Goal: Navigation & Orientation: Find specific page/section

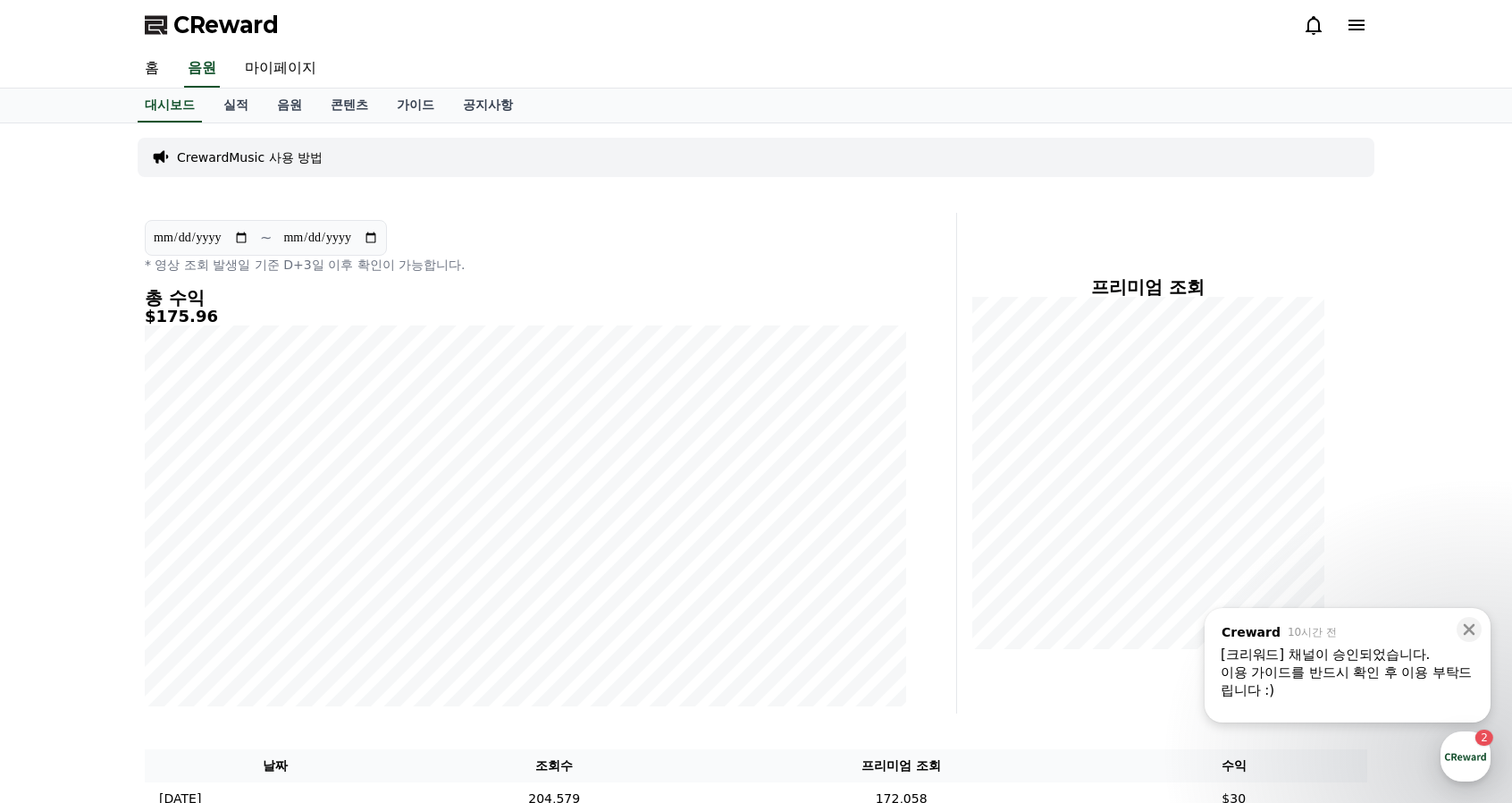
click at [1438, 691] on div "이용 가이드를 반드시 확인 후 이용 부탁드립니다 :)" at bounding box center [1349, 681] width 254 height 36
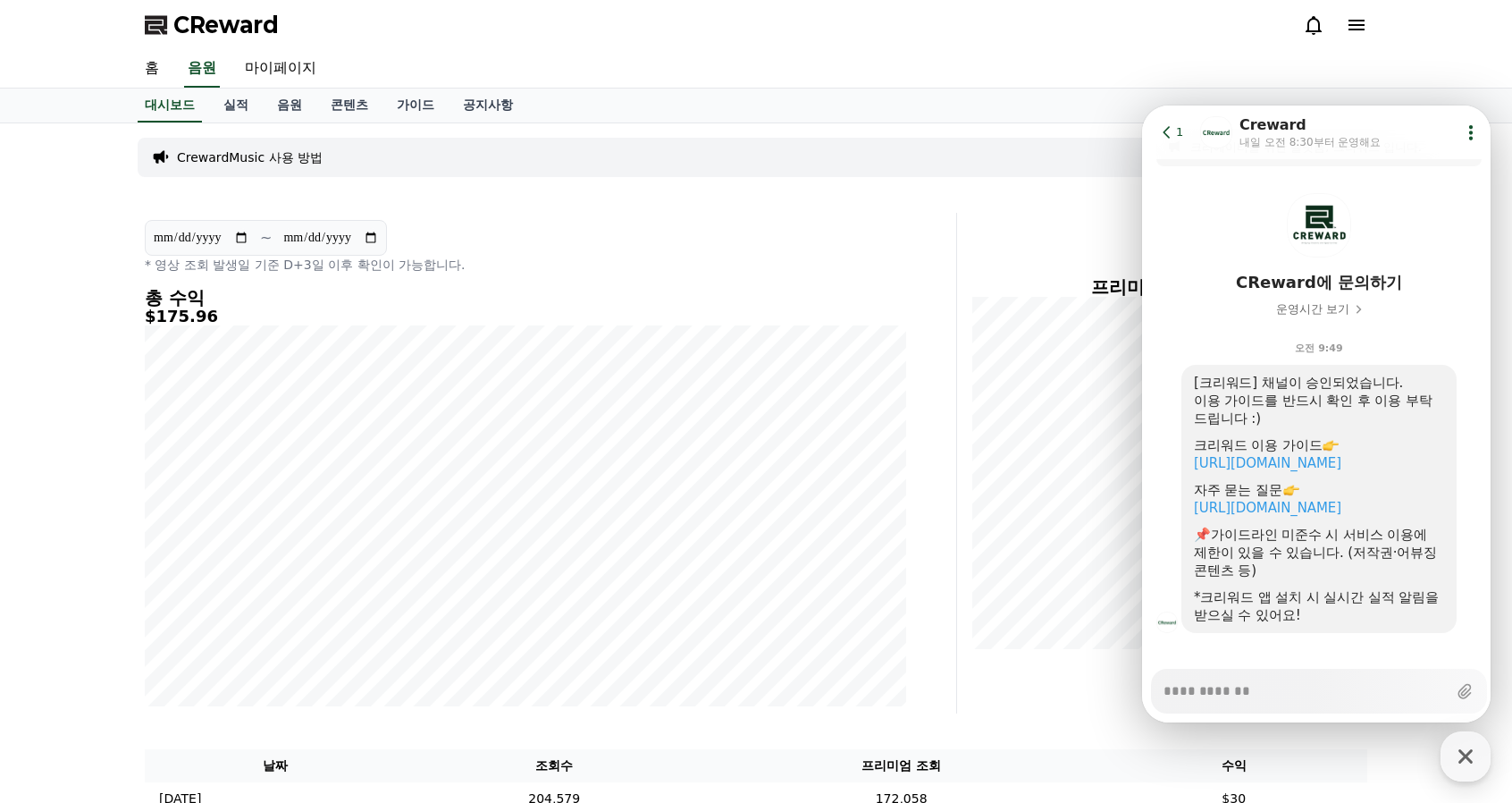
scroll to position [56, 0]
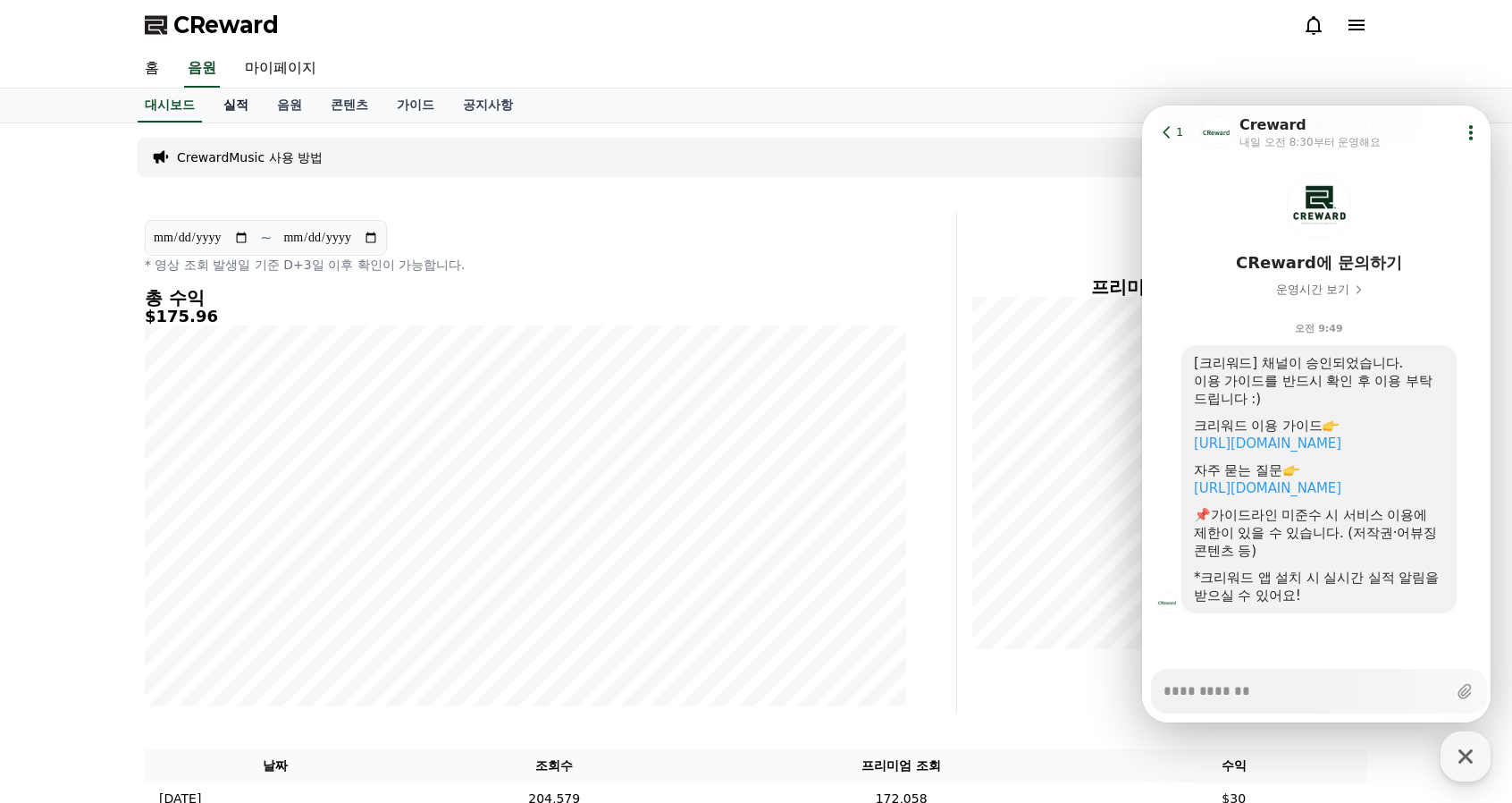
click at [242, 112] on link "실적" at bounding box center [236, 105] width 54 height 34
click at [300, 104] on link "음원" at bounding box center [289, 105] width 54 height 34
click at [303, 66] on link "마이페이지" at bounding box center [281, 68] width 100 height 37
click at [1477, 743] on icon "button" at bounding box center [1466, 756] width 32 height 32
type textarea "*"
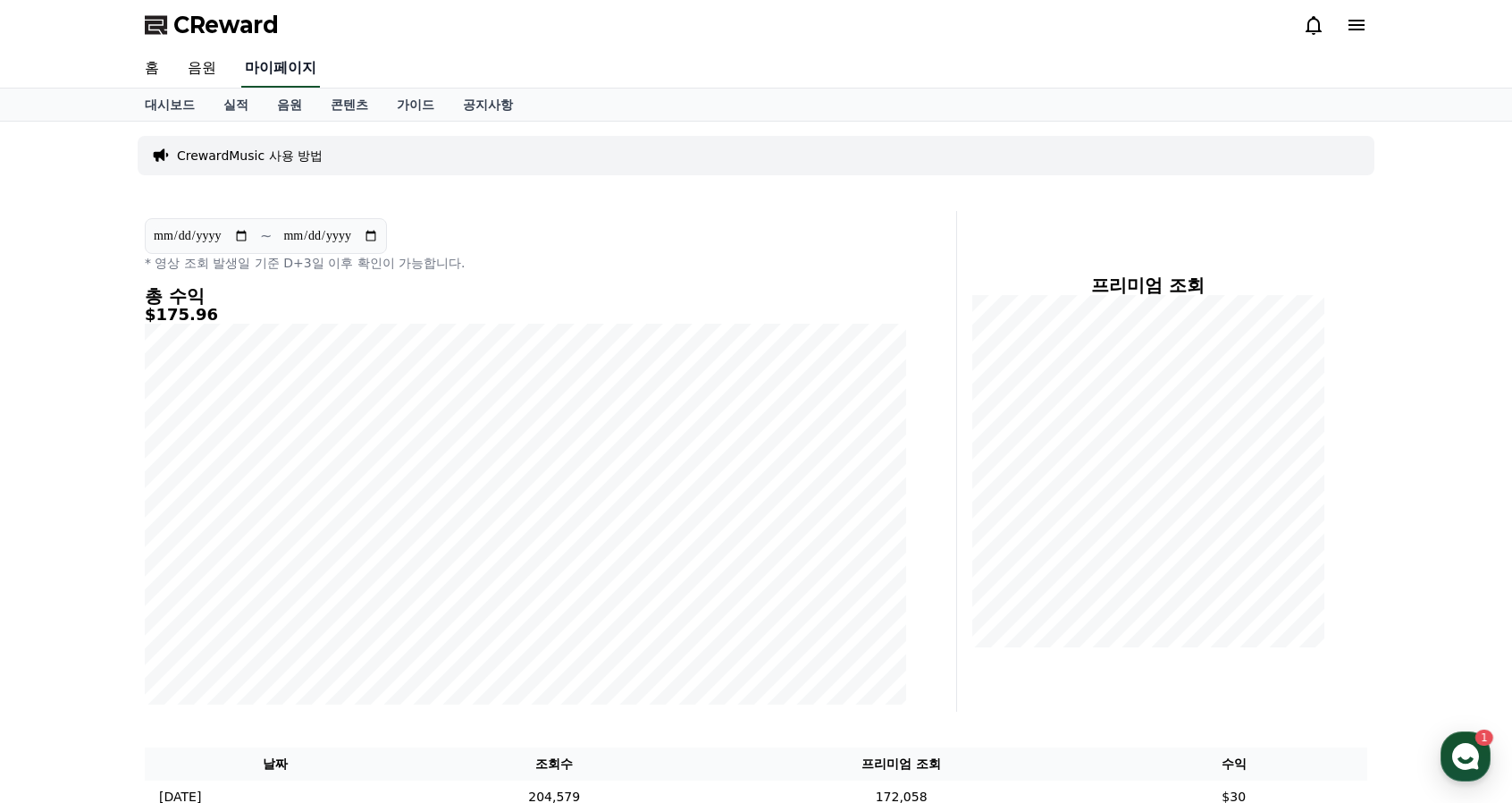
click at [279, 68] on link "마이페이지" at bounding box center [281, 68] width 78 height 37
click at [1356, 30] on icon at bounding box center [1356, 25] width 22 height 22
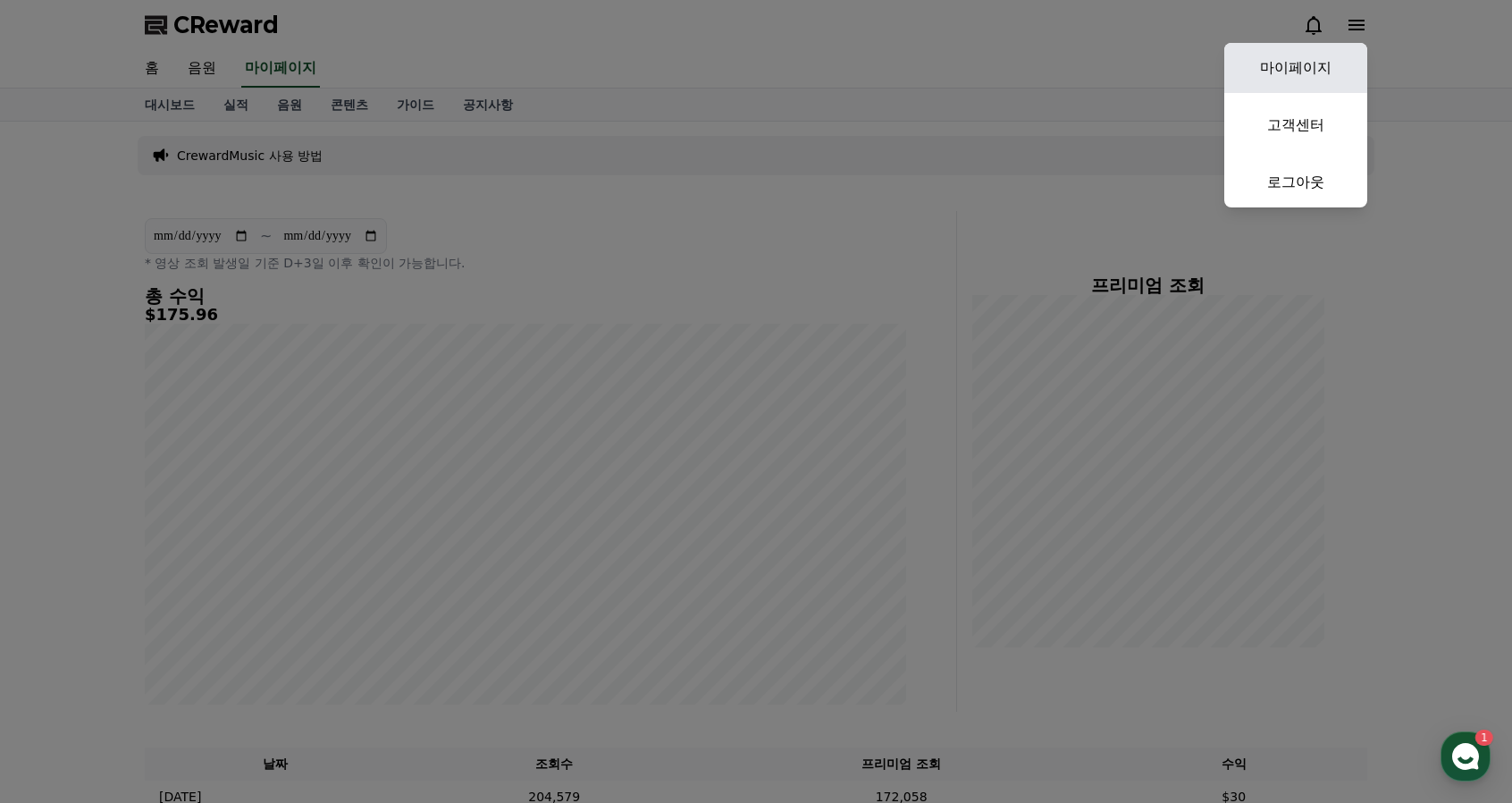
click at [1305, 64] on link "마이페이지" at bounding box center [1296, 67] width 143 height 50
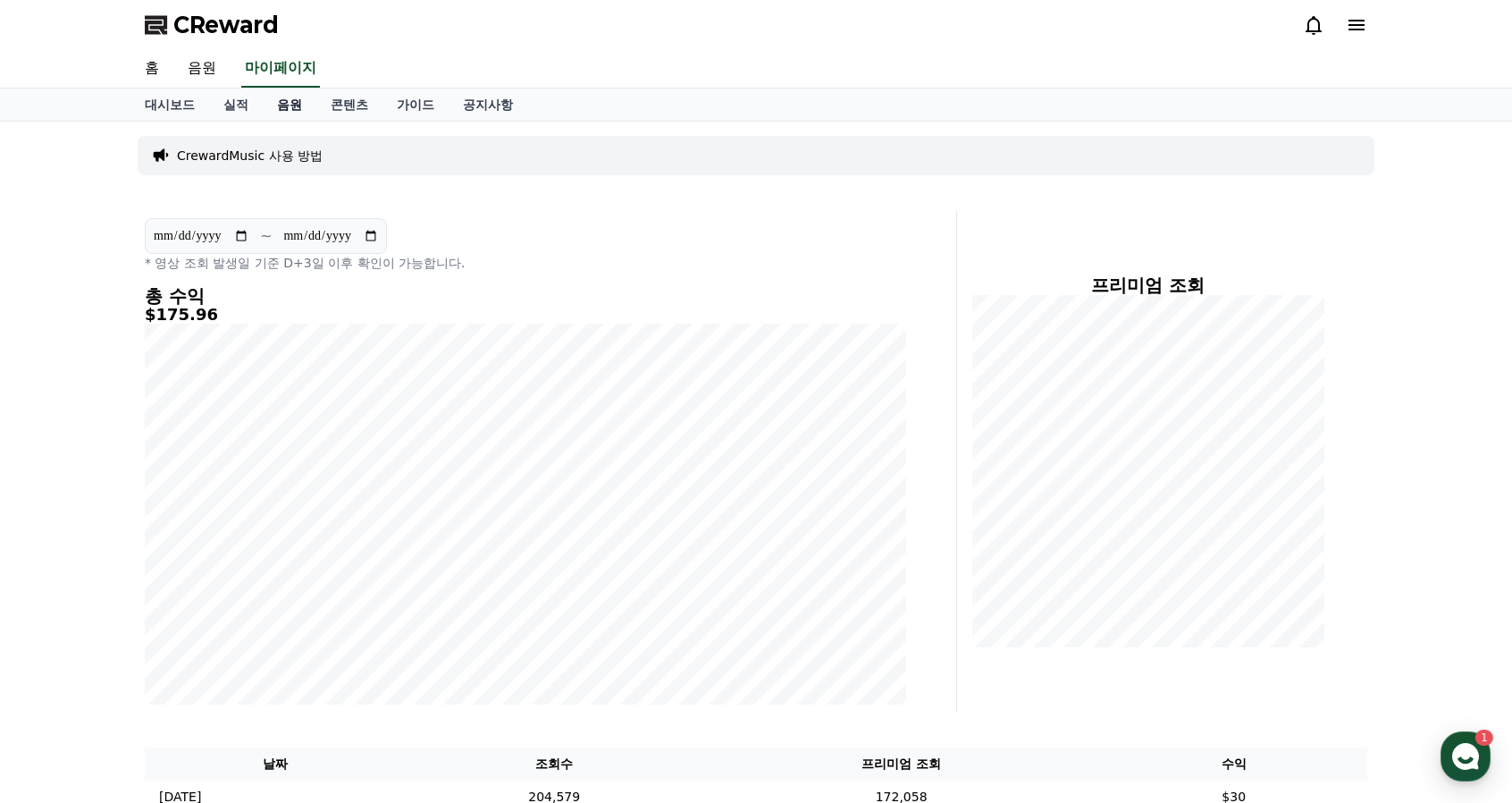
click at [298, 110] on link "음원" at bounding box center [289, 104] width 54 height 32
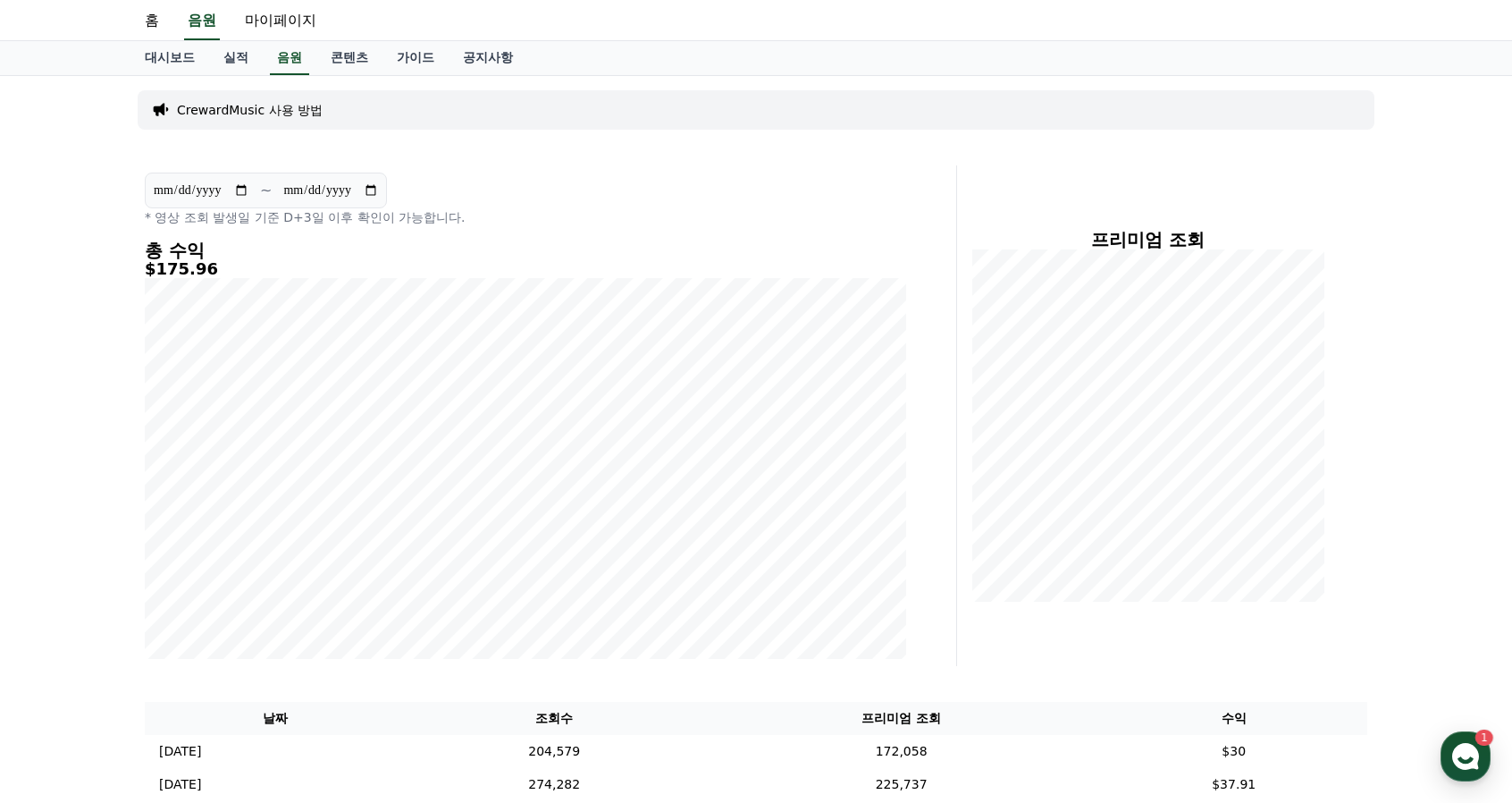
scroll to position [0, 0]
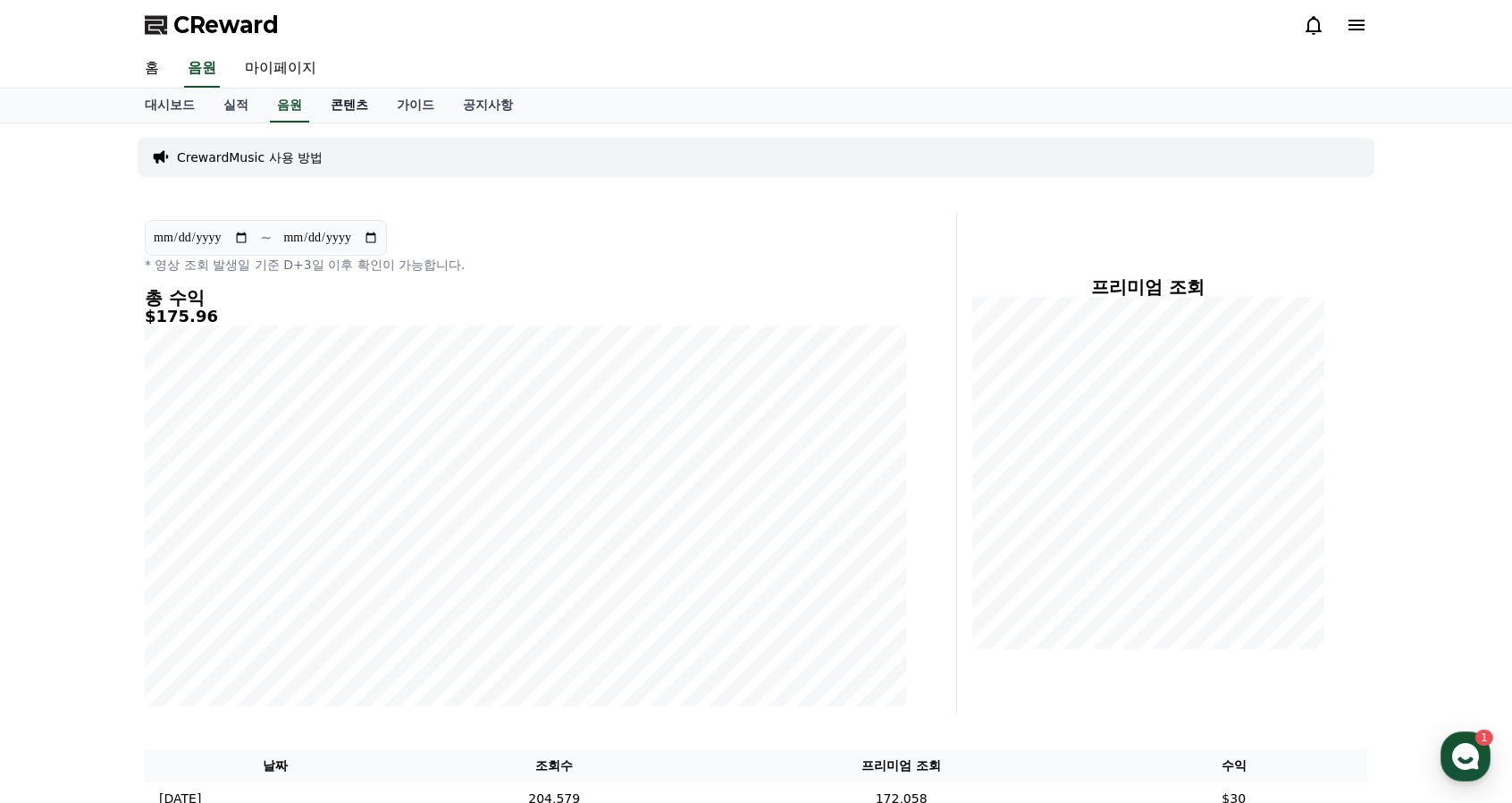
click at [362, 109] on link "콘텐츠" at bounding box center [350, 105] width 67 height 34
click at [400, 117] on link "가이드" at bounding box center [416, 105] width 67 height 34
click at [265, 68] on link "마이페이지" at bounding box center [281, 68] width 100 height 37
click at [265, 68] on link "마이페이지" at bounding box center [281, 68] width 78 height 37
click at [219, 97] on link "실적" at bounding box center [236, 104] width 54 height 32
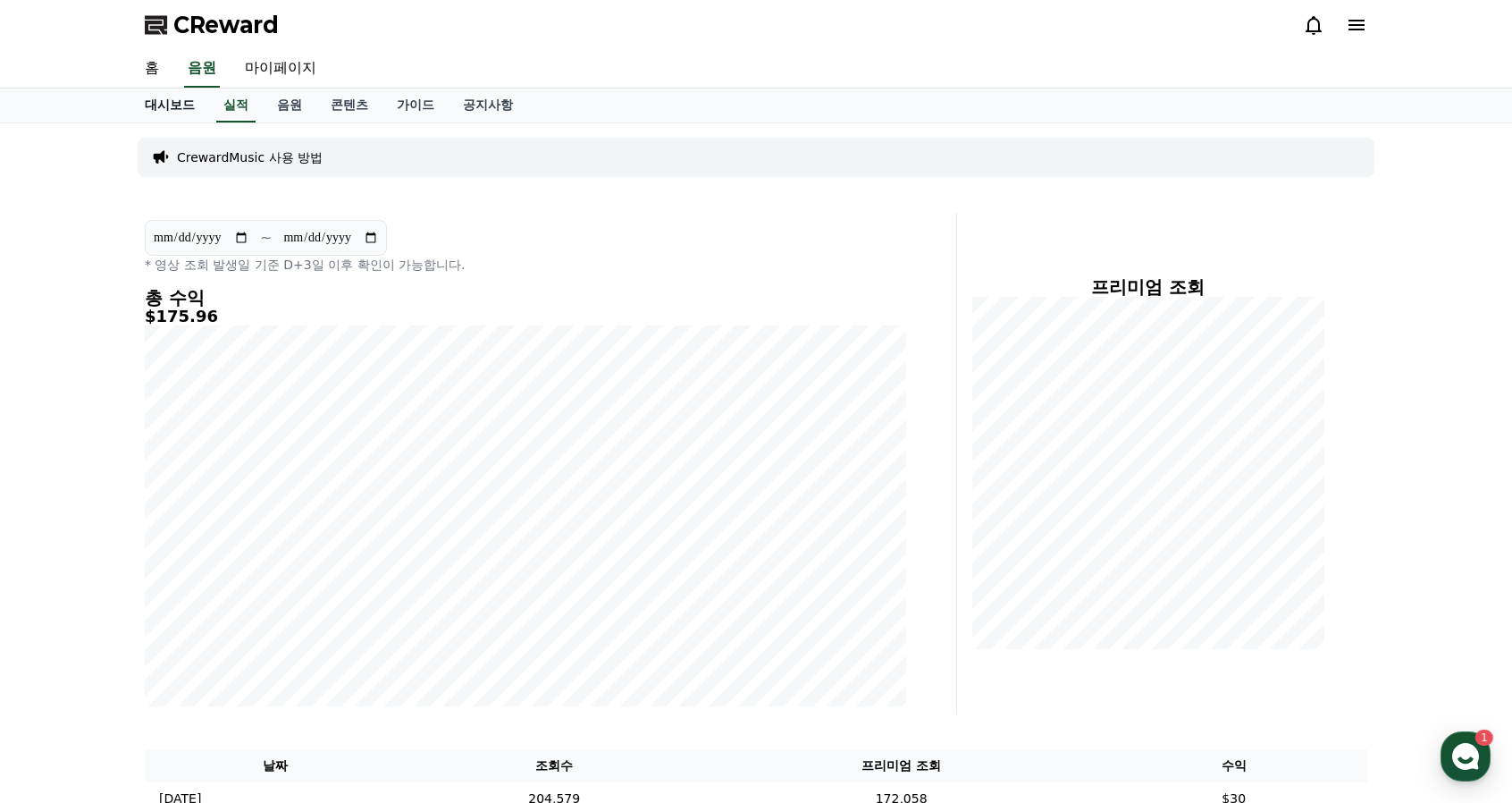
click at [193, 110] on link "대시보드" at bounding box center [169, 105] width 78 height 34
